Goal: Navigation & Orientation: Find specific page/section

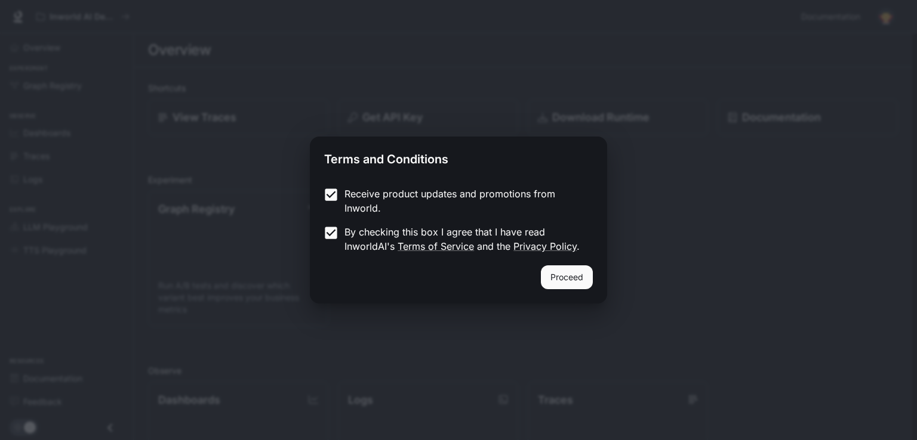
click at [554, 285] on button "Proceed" at bounding box center [567, 278] width 52 height 24
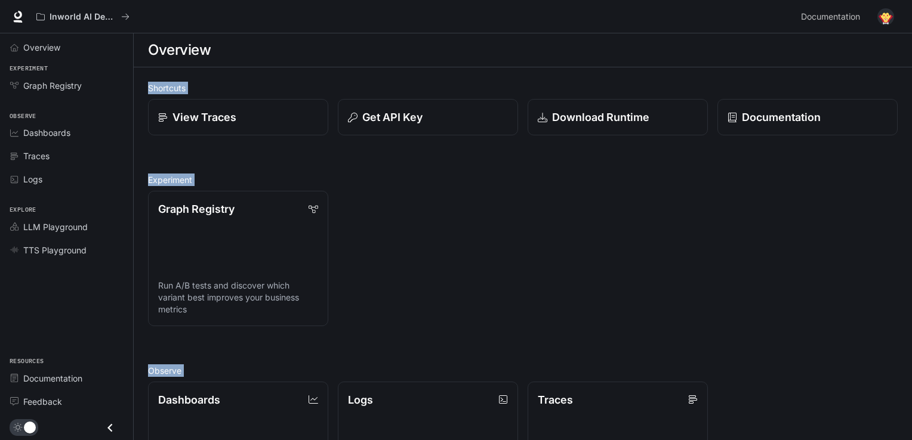
drag, startPoint x: 92, startPoint y: 53, endPoint x: 252, endPoint y: 46, distance: 160.1
click at [249, 236] on link "Graph Registry Run A/B tests and discover which variant best improves your busi…" at bounding box center [238, 258] width 182 height 137
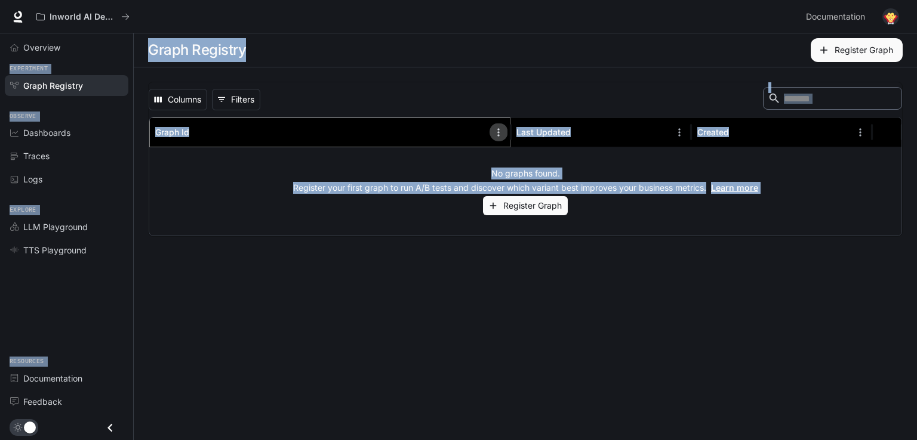
click at [501, 137] on icon "Menu" at bounding box center [498, 133] width 12 height 12
click at [784, 103] on input "Search" at bounding box center [831, 99] width 95 height 14
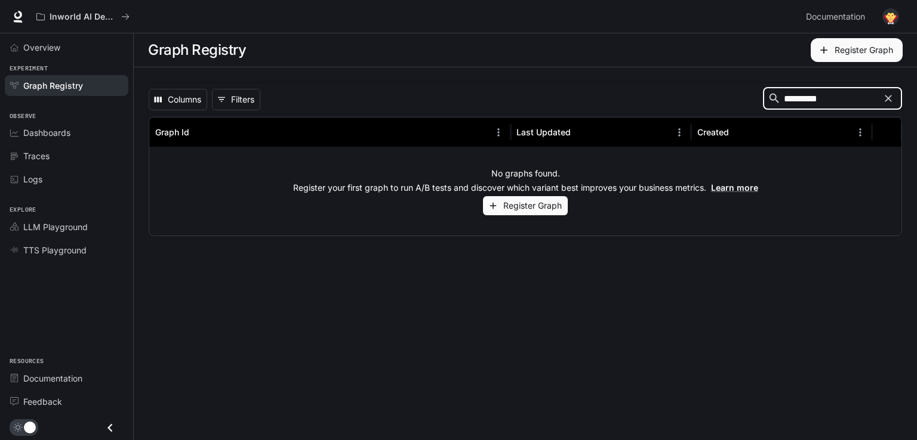
type input "*********"
click at [76, 135] on div "Dashboards" at bounding box center [73, 133] width 100 height 13
